Goal: Task Accomplishment & Management: Manage account settings

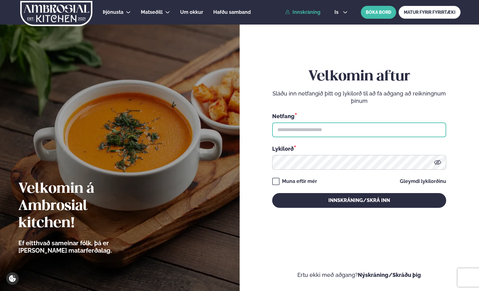
type input "**********"
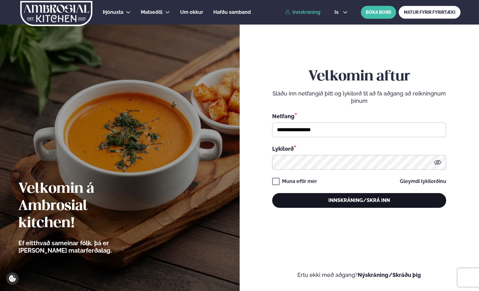
click at [350, 202] on button "Innskráning/Skrá inn" at bounding box center [359, 200] width 174 height 15
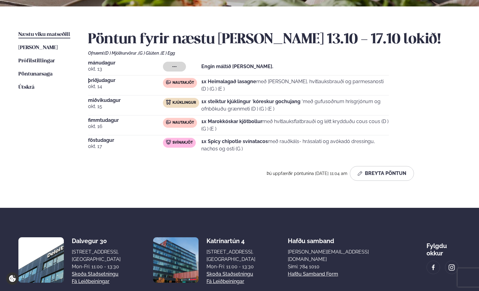
scroll to position [139, 0]
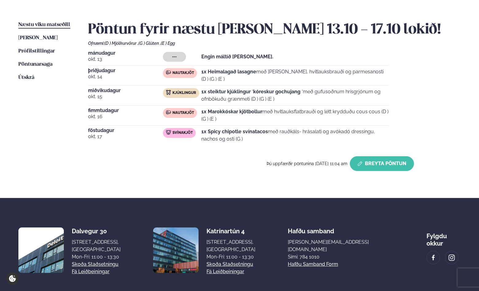
click at [390, 163] on button "Breyta Pöntun" at bounding box center [382, 163] width 64 height 15
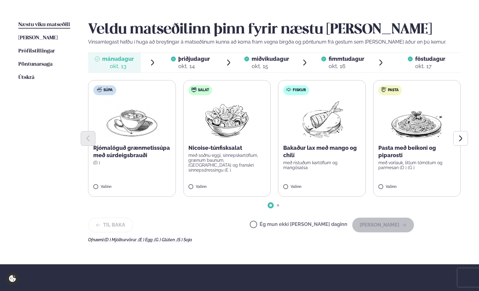
click at [208, 61] on span "þriðjudagur" at bounding box center [194, 58] width 32 height 6
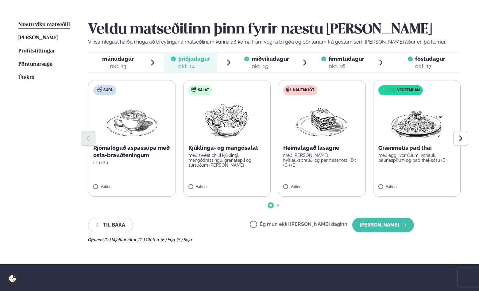
click at [378, 233] on div "Veldu matseðilinn þinn fyrir næstu [PERSON_NAME] Vinsamlegast hafðu í huga að b…" at bounding box center [274, 131] width 372 height 221
click at [385, 229] on button "[PERSON_NAME]" at bounding box center [383, 224] width 62 height 15
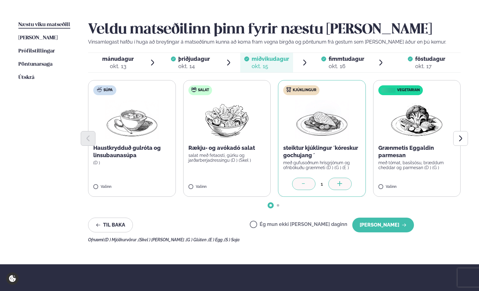
click at [385, 229] on button "[PERSON_NAME]" at bounding box center [383, 224] width 62 height 15
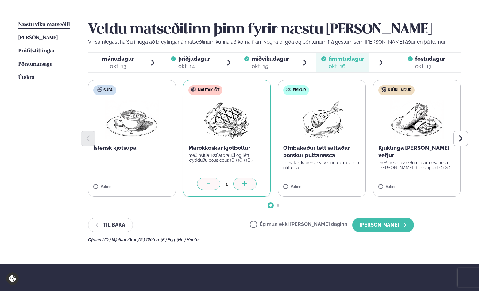
click at [385, 229] on button "[PERSON_NAME]" at bounding box center [383, 224] width 62 height 15
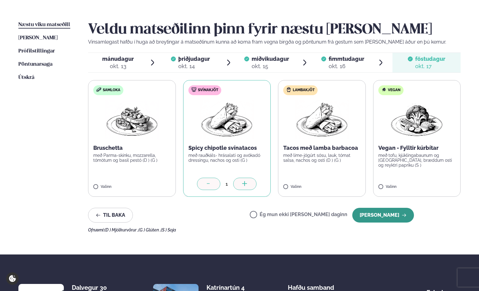
click at [387, 213] on button "[PERSON_NAME]" at bounding box center [383, 215] width 62 height 15
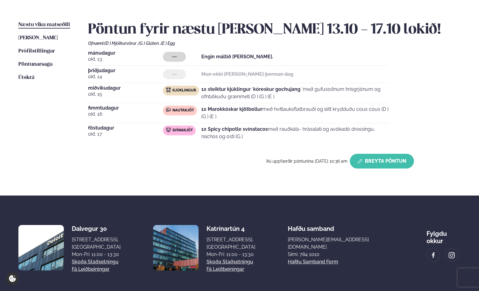
click at [385, 159] on button "Breyta Pöntun" at bounding box center [382, 161] width 64 height 15
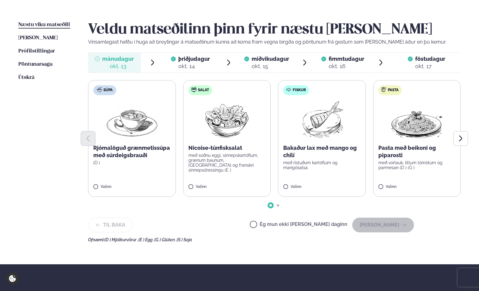
click at [283, 228] on label "Ég mun ekki [PERSON_NAME] daginn" at bounding box center [298, 225] width 97 height 6
click at [377, 225] on button "[PERSON_NAME]" at bounding box center [383, 224] width 62 height 15
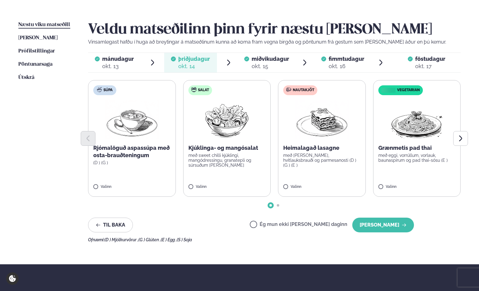
click at [377, 225] on button "[PERSON_NAME]" at bounding box center [383, 224] width 62 height 15
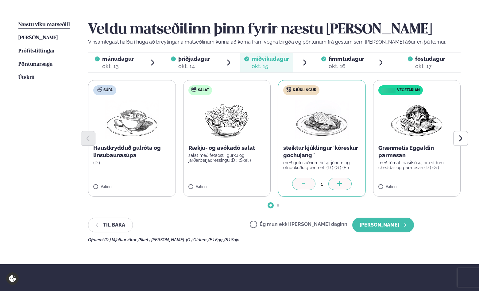
click at [377, 225] on button "[PERSON_NAME]" at bounding box center [383, 224] width 62 height 15
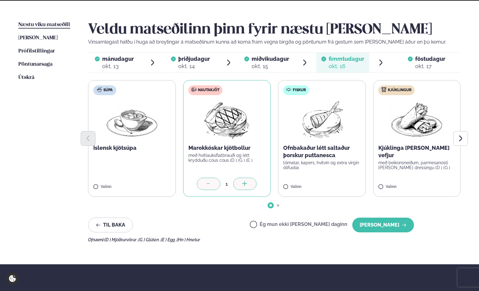
click at [377, 225] on button "[PERSON_NAME]" at bounding box center [383, 224] width 62 height 15
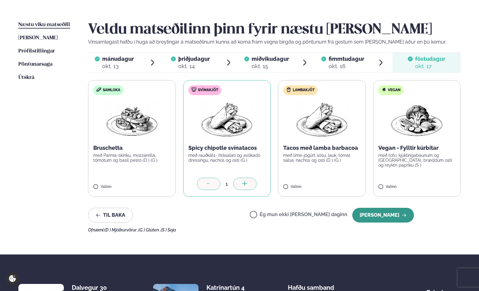
click at [384, 214] on button "[PERSON_NAME]" at bounding box center [383, 215] width 62 height 15
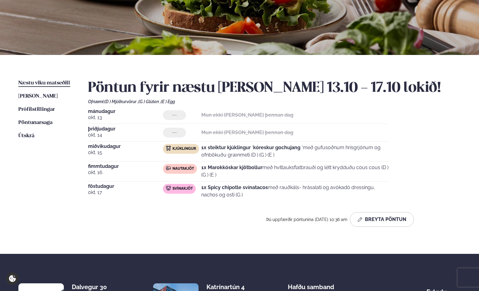
scroll to position [0, 0]
